Goal: Information Seeking & Learning: Compare options

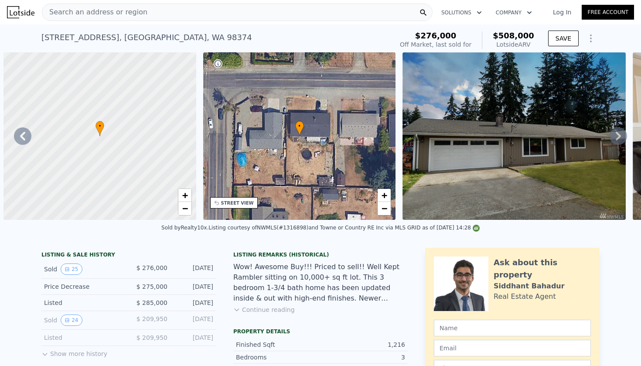
scroll to position [0, 629]
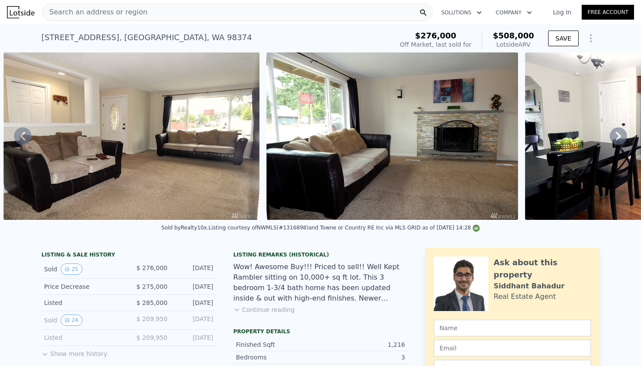
click at [116, 13] on span "Search an address or region" at bounding box center [94, 12] width 105 height 10
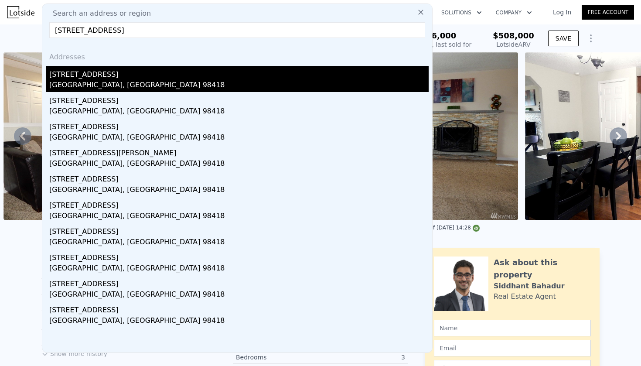
type input "[STREET_ADDRESS]"
click at [121, 80] on div "[GEOGRAPHIC_DATA], [GEOGRAPHIC_DATA] 98418" at bounding box center [238, 86] width 379 height 12
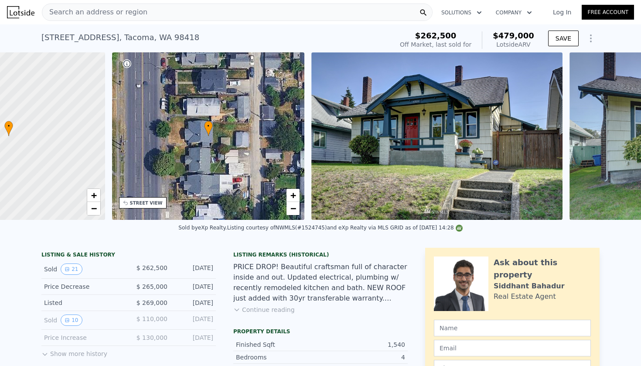
scroll to position [0, 3]
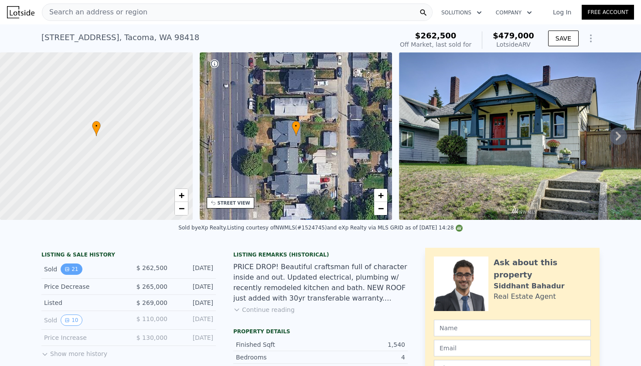
click at [73, 272] on button "21" at bounding box center [71, 268] width 21 height 11
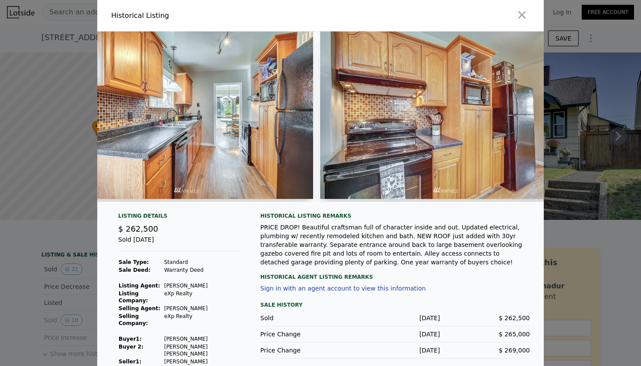
scroll to position [0, 1101]
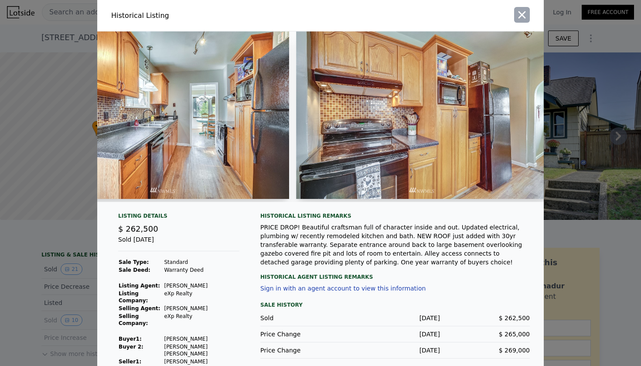
click at [516, 17] on icon "button" at bounding box center [522, 15] width 12 height 12
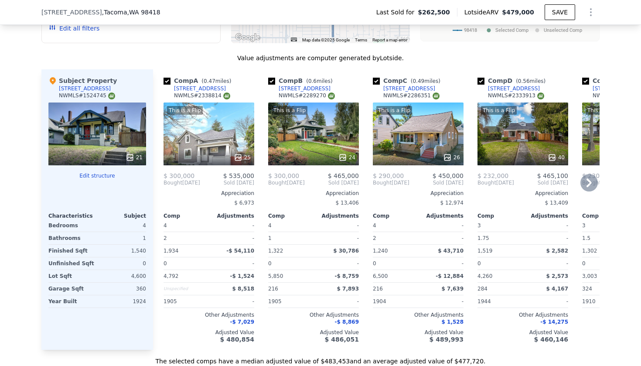
scroll to position [1004, 0]
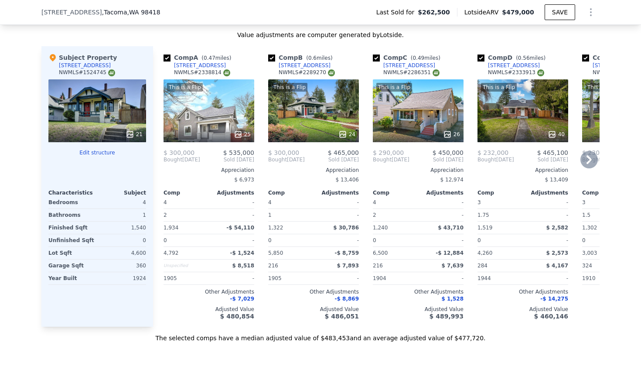
click at [237, 136] on icon at bounding box center [238, 134] width 9 height 9
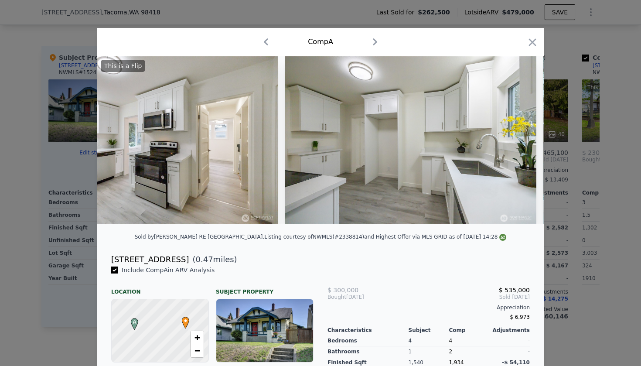
scroll to position [0, 1796]
click at [533, 44] on icon "button" at bounding box center [532, 42] width 12 height 12
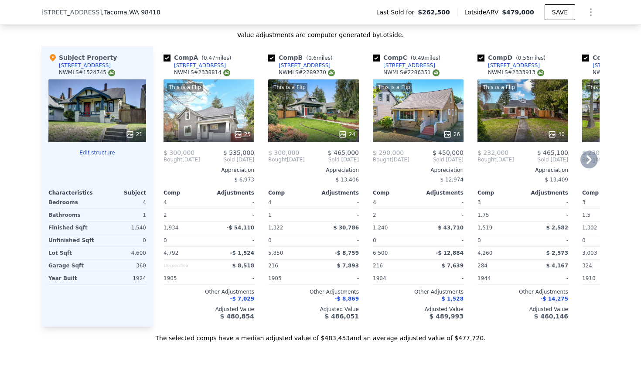
click at [345, 135] on icon at bounding box center [343, 134] width 6 height 6
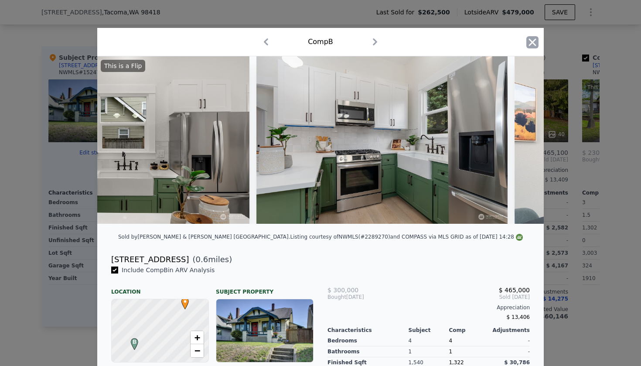
click at [531, 44] on icon "button" at bounding box center [532, 41] width 7 height 7
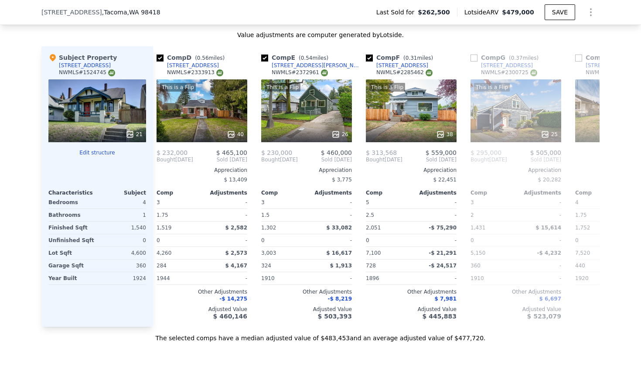
scroll to position [0, 321]
click at [228, 135] on icon at bounding box center [231, 134] width 6 height 6
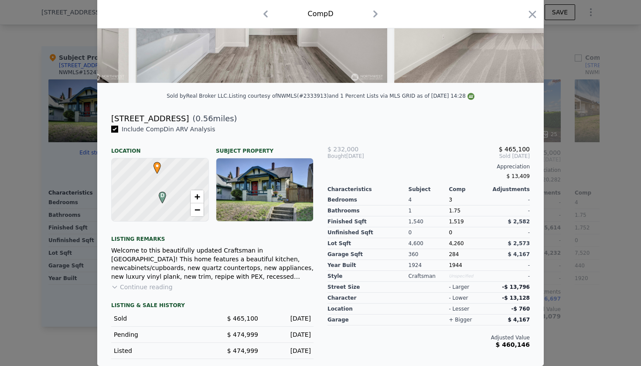
scroll to position [141, 0]
click at [529, 17] on icon "button" at bounding box center [532, 14] width 12 height 12
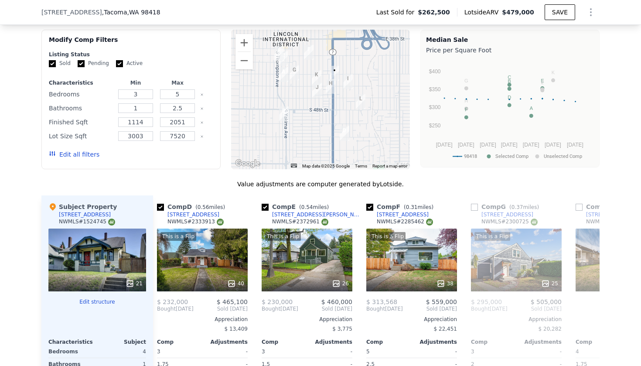
scroll to position [849, 0]
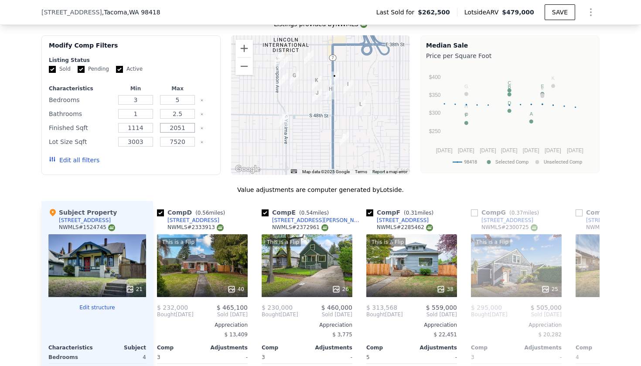
click at [183, 127] on input "2051" at bounding box center [177, 128] width 34 height 10
type input "1694"
click at [144, 127] on input "1114" at bounding box center [135, 128] width 34 height 10
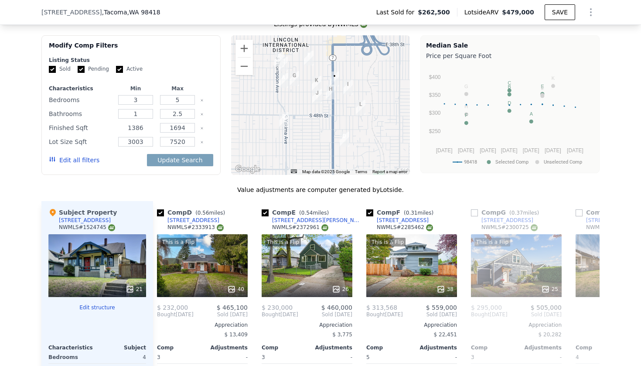
type input "1386"
click at [181, 160] on button "Update Search" at bounding box center [180, 160] width 66 height 12
checkbox input "false"
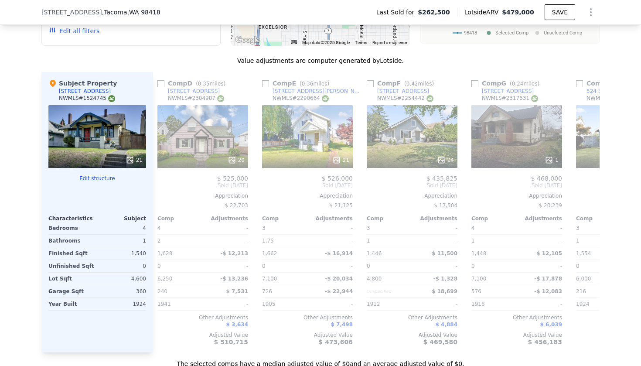
scroll to position [977, 0]
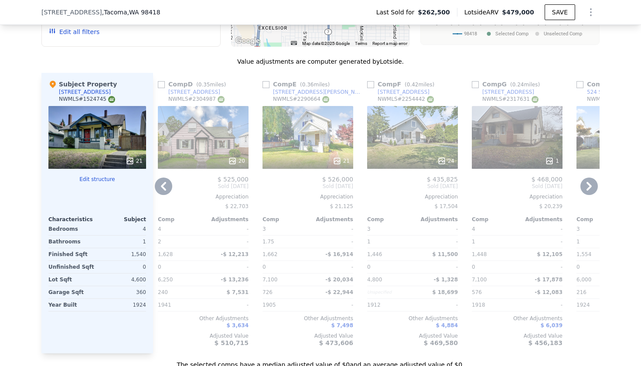
click at [161, 82] on input "checkbox" at bounding box center [161, 84] width 7 height 7
checkbox input "true"
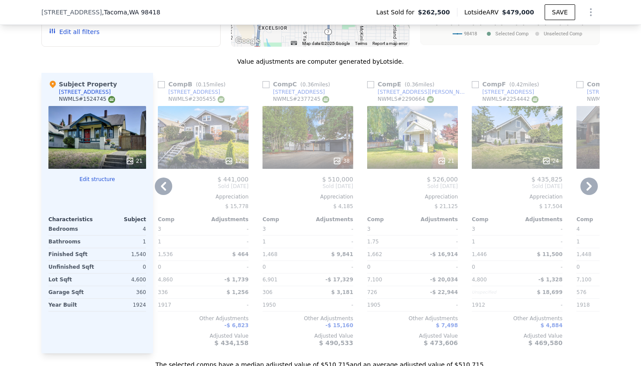
click at [161, 82] on input "checkbox" at bounding box center [161, 84] width 7 height 7
checkbox input "true"
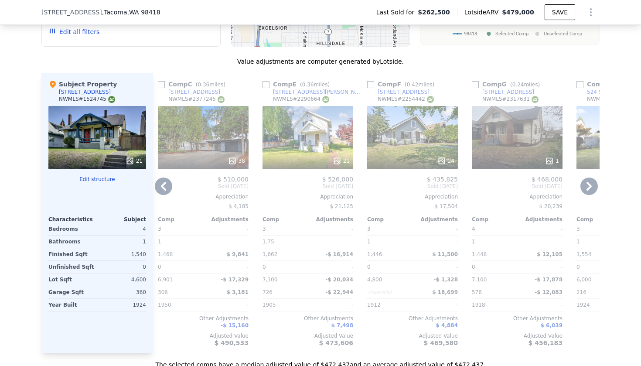
click at [161, 82] on input "checkbox" at bounding box center [161, 84] width 7 height 7
checkbox input "true"
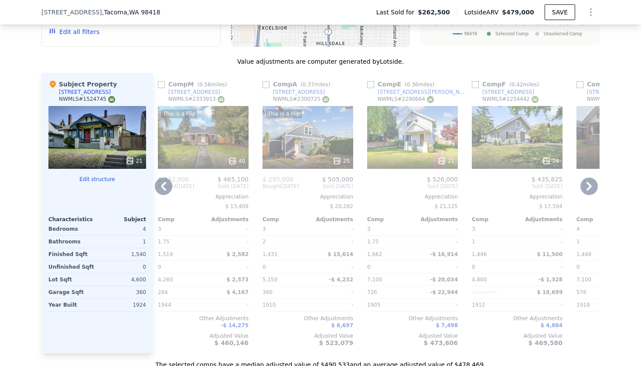
click at [161, 82] on input "checkbox" at bounding box center [161, 84] width 7 height 7
checkbox input "true"
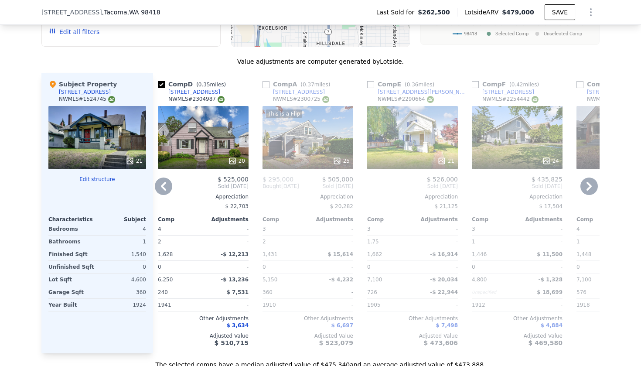
click at [161, 82] on input "checkbox" at bounding box center [161, 84] width 7 height 7
checkbox input "false"
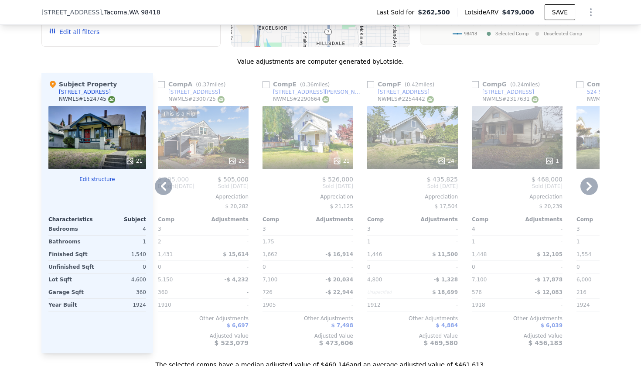
click at [161, 82] on input "checkbox" at bounding box center [161, 84] width 7 height 7
checkbox input "true"
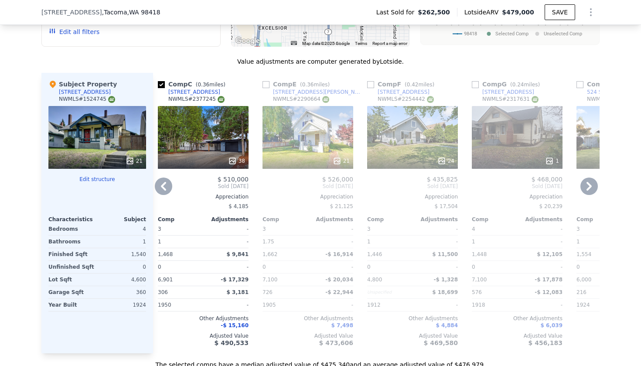
click at [268, 85] on input "checkbox" at bounding box center [265, 84] width 7 height 7
checkbox input "true"
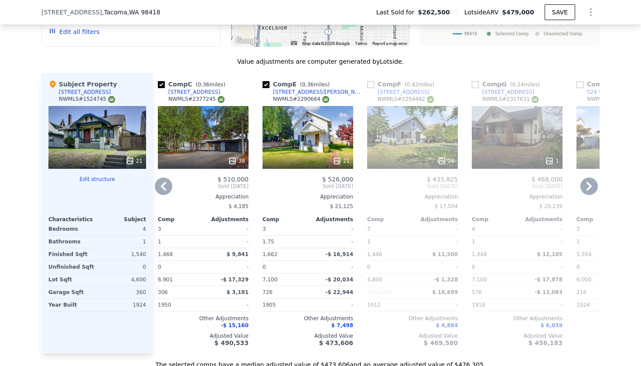
click at [369, 83] on input "checkbox" at bounding box center [370, 84] width 7 height 7
checkbox input "true"
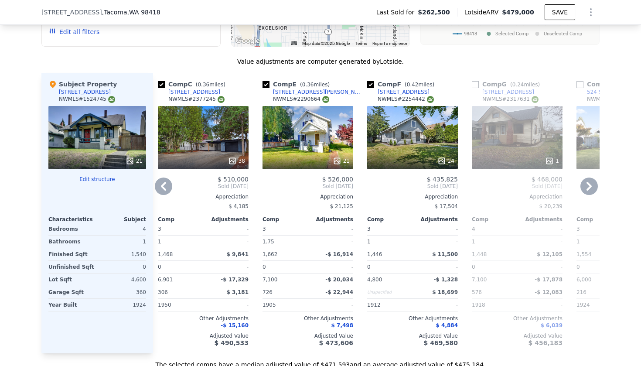
click at [476, 86] on input "checkbox" at bounding box center [475, 84] width 7 height 7
checkbox input "true"
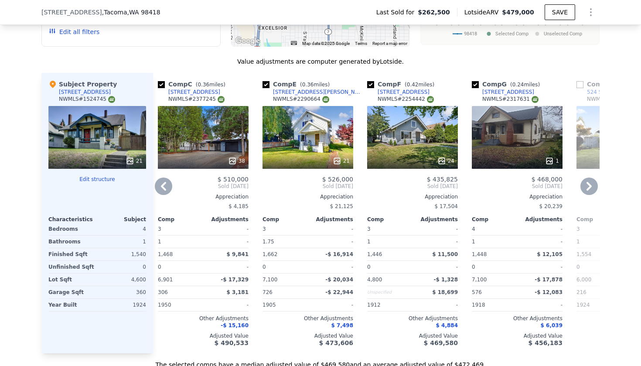
click at [166, 191] on icon at bounding box center [163, 185] width 17 height 17
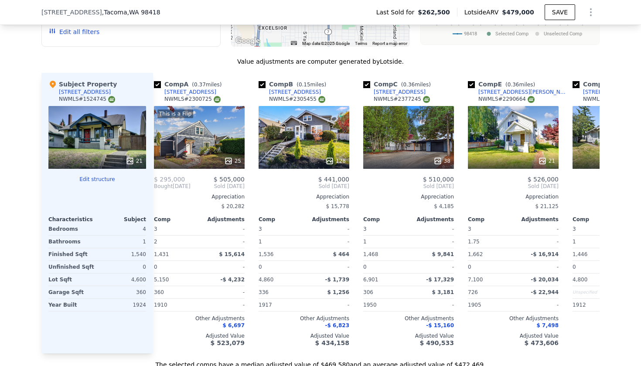
scroll to position [0, 110]
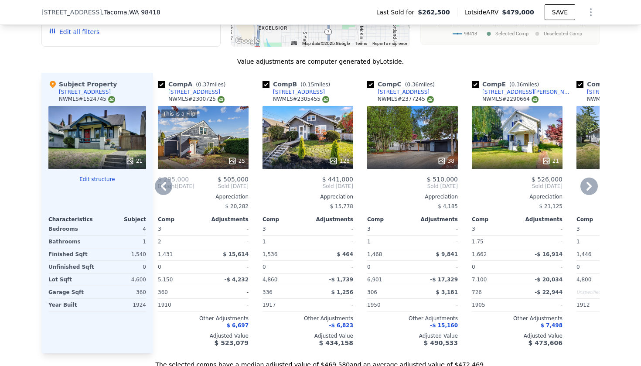
click at [234, 160] on icon at bounding box center [232, 160] width 9 height 9
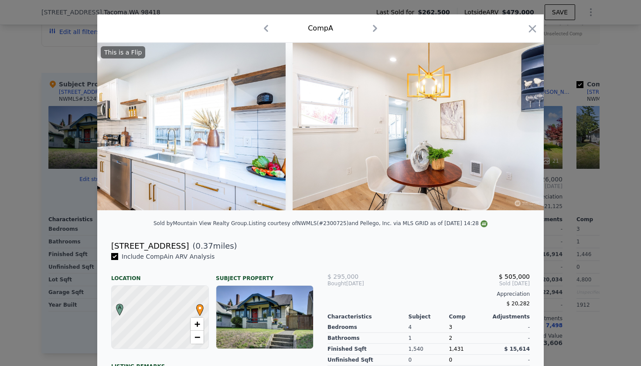
scroll to position [0, 5999]
click at [533, 27] on icon "button" at bounding box center [532, 28] width 7 height 7
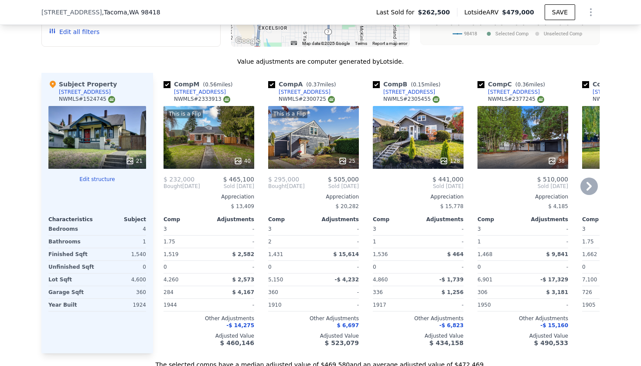
click at [590, 188] on icon at bounding box center [588, 186] width 5 height 9
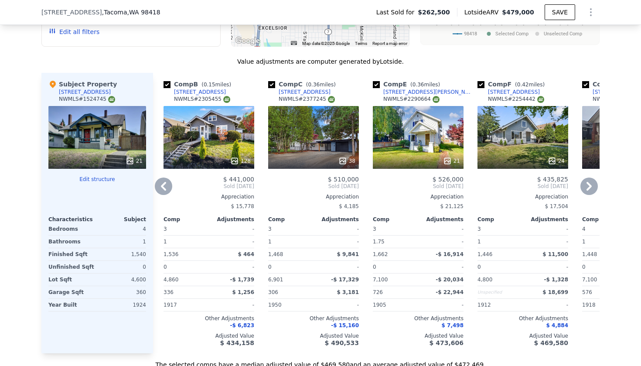
click at [590, 188] on icon at bounding box center [588, 186] width 5 height 9
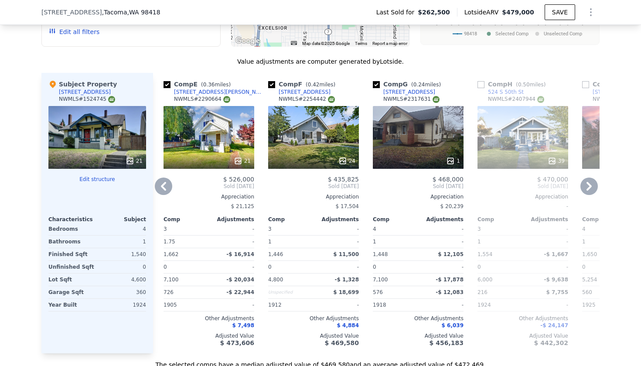
click at [590, 188] on icon at bounding box center [588, 186] width 5 height 9
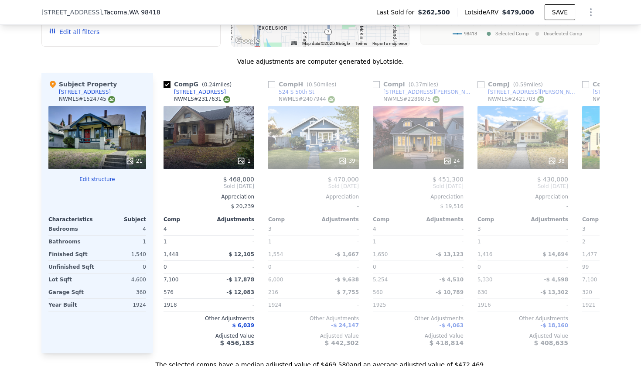
click at [590, 188] on div "Comp M ( 0.56 miles) [STREET_ADDRESS] This is a Flip 40 $ 232,000 $ 465,100 Bou…" at bounding box center [376, 213] width 446 height 280
click at [590, 188] on icon at bounding box center [588, 186] width 5 height 9
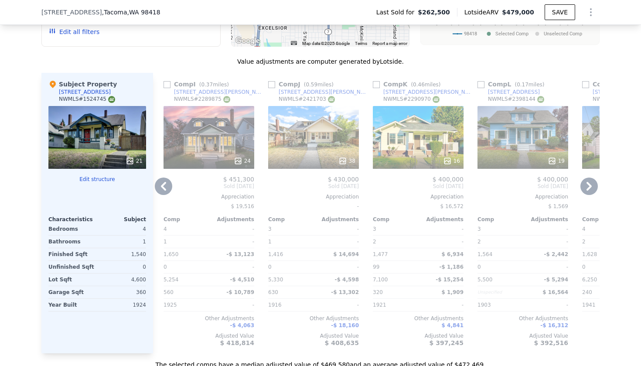
click at [590, 188] on icon at bounding box center [588, 186] width 5 height 9
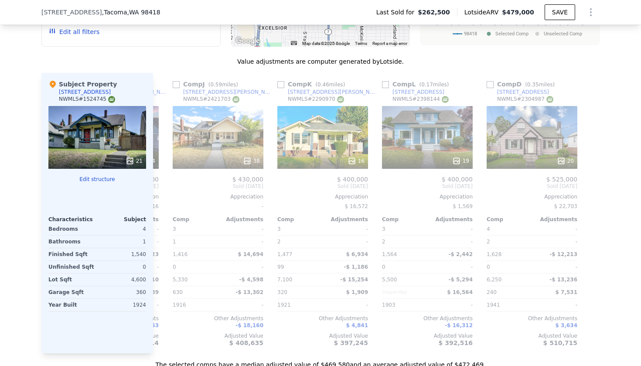
scroll to position [0, 934]
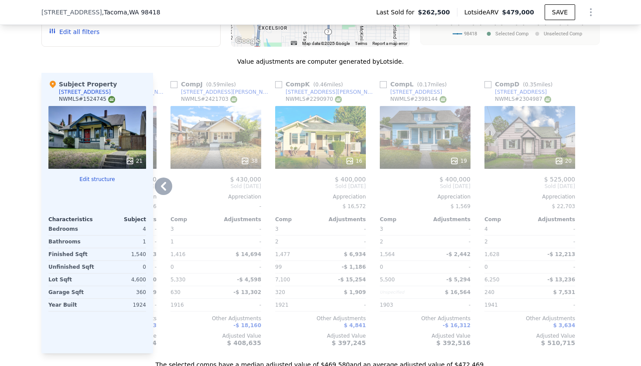
click at [489, 87] on input "checkbox" at bounding box center [487, 84] width 7 height 7
checkbox input "true"
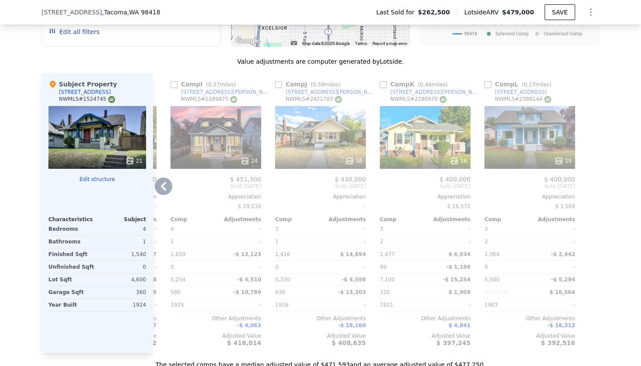
click at [489, 86] on input "checkbox" at bounding box center [487, 84] width 7 height 7
checkbox input "true"
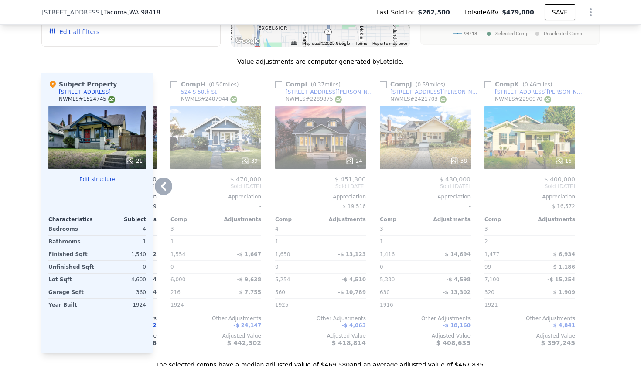
click at [160, 188] on icon at bounding box center [163, 185] width 17 height 17
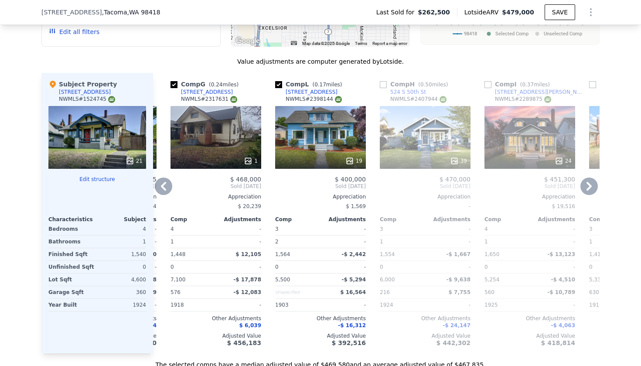
click at [160, 188] on icon at bounding box center [163, 185] width 17 height 17
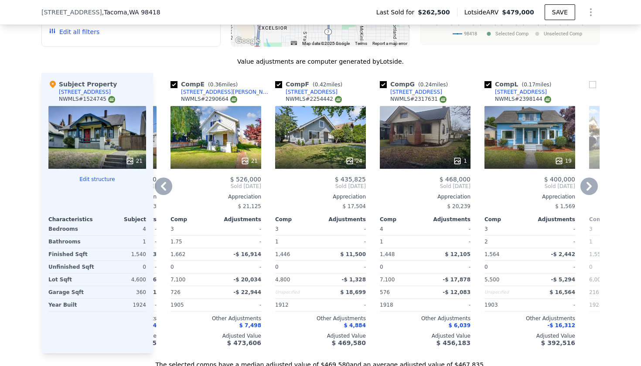
click at [160, 188] on icon at bounding box center [163, 185] width 17 height 17
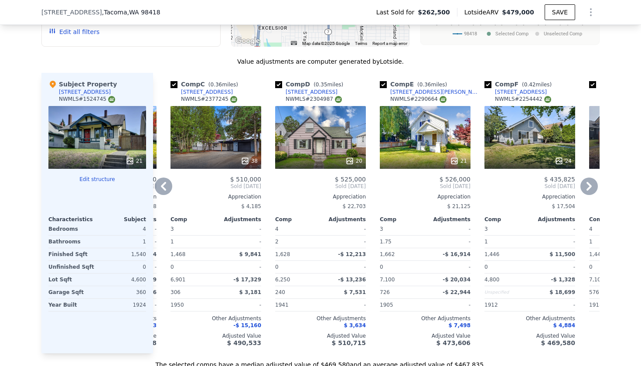
click at [160, 188] on icon at bounding box center [163, 185] width 17 height 17
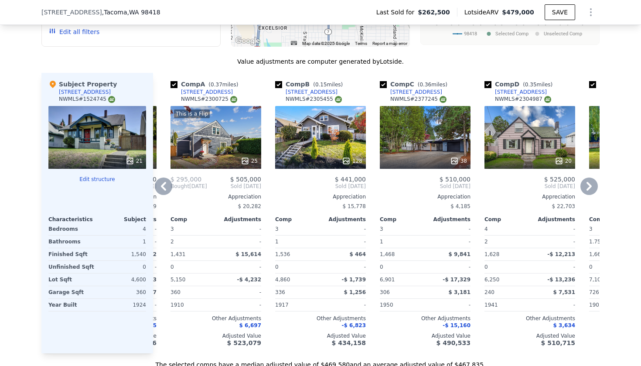
click at [160, 187] on icon at bounding box center [163, 185] width 17 height 17
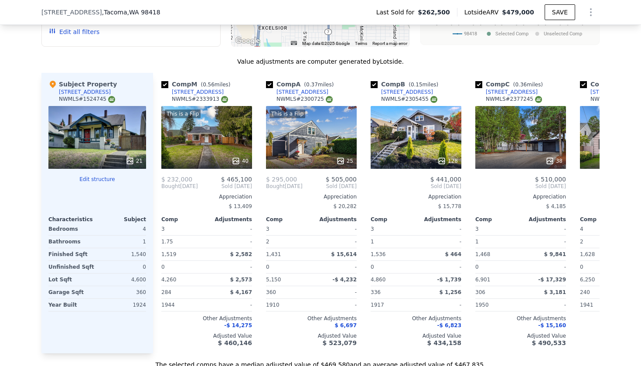
scroll to position [0, 0]
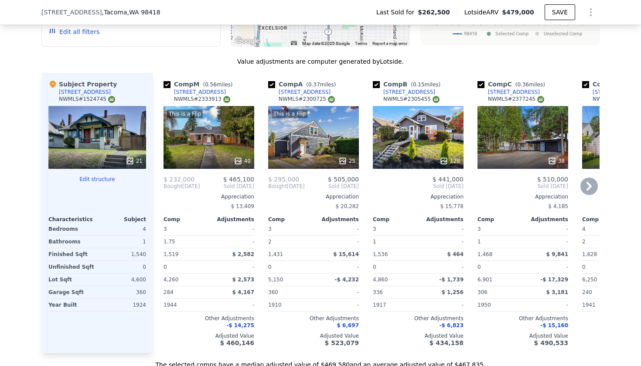
click at [167, 85] on input "checkbox" at bounding box center [166, 84] width 7 height 7
checkbox input "false"
